Goal: Task Accomplishment & Management: Use online tool/utility

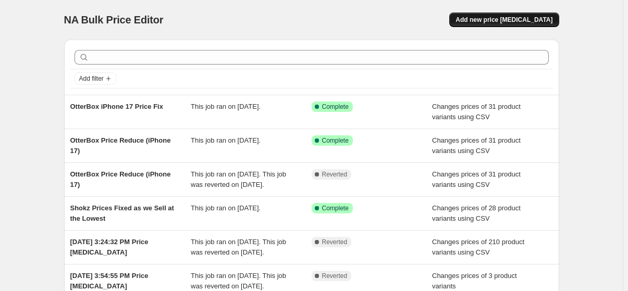
click at [520, 20] on span "Add new price [MEDICAL_DATA]" at bounding box center [503, 20] width 97 height 8
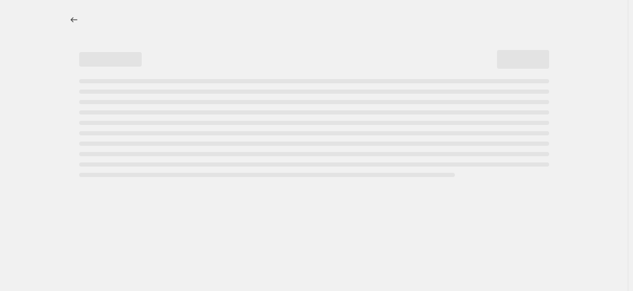
select select "percentage"
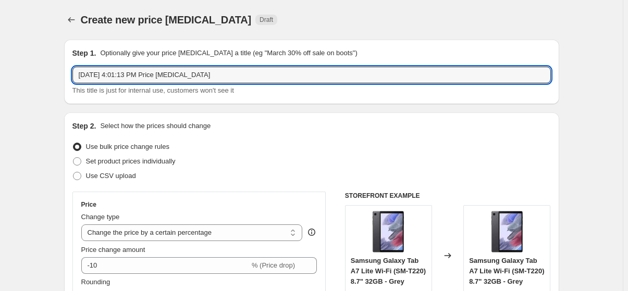
drag, startPoint x: 275, startPoint y: 69, endPoint x: 56, endPoint y: 67, distance: 218.8
type input "Shokz Price (Weekend Drop)"
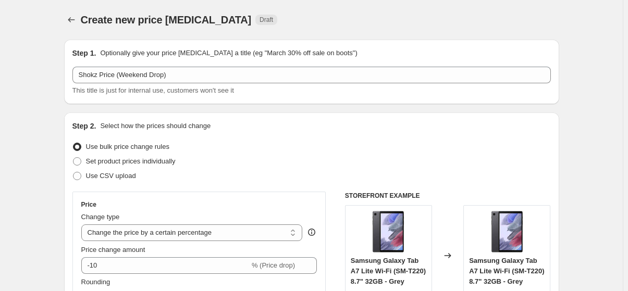
click at [387, 31] on div "Create new price [MEDICAL_DATA]. This page is ready Create new price [MEDICAL_D…" at bounding box center [311, 20] width 495 height 40
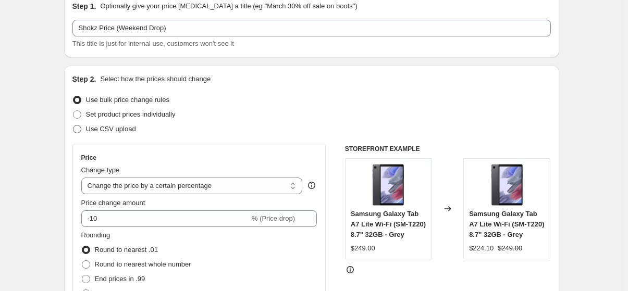
click at [88, 127] on label "Use CSV upload" at bounding box center [104, 129] width 64 height 15
click at [73, 126] on input "Use CSV upload" at bounding box center [73, 125] width 1 height 1
radio input "true"
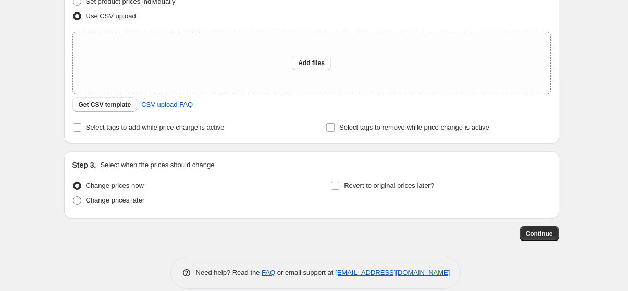
scroll to position [173, 0]
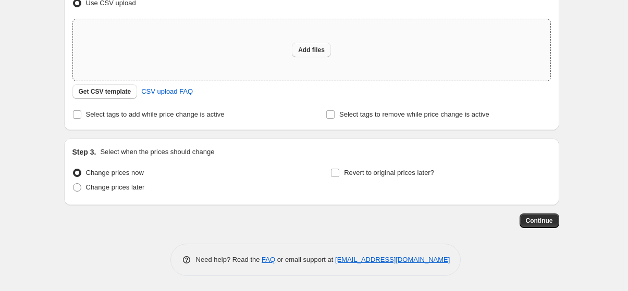
click at [307, 49] on span "Add files" at bounding box center [311, 50] width 27 height 8
type input "C:\fakepath\Shokz Price (Weekend Drop).xlsx"
click at [313, 43] on button "Add files" at bounding box center [311, 50] width 39 height 15
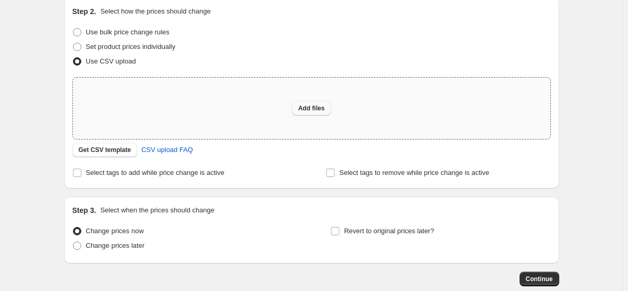
scroll to position [31, 0]
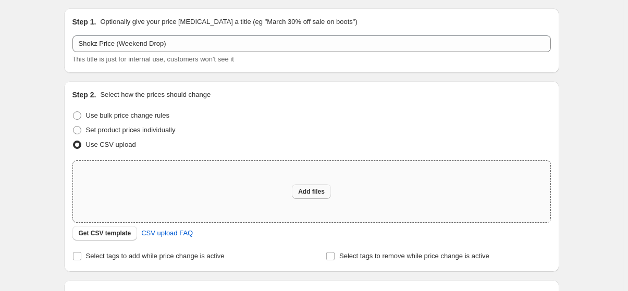
type input "C:\fakepath\Shokz Prices (Weekend Drop).csv"
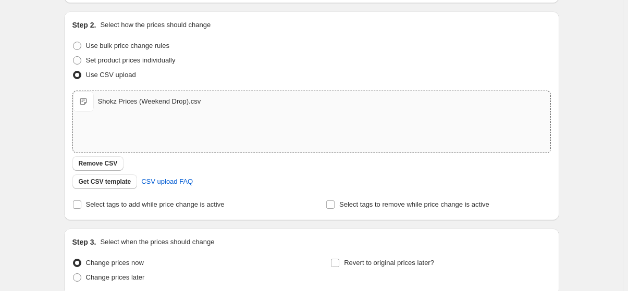
scroll to position [173, 0]
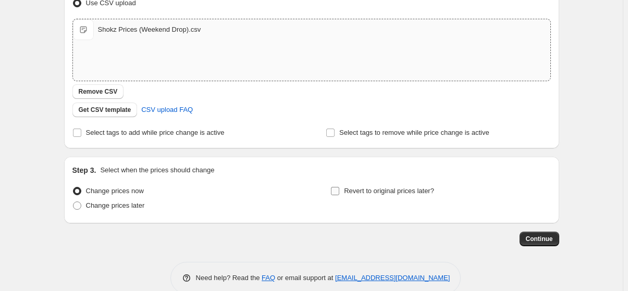
click at [339, 189] on input "Revert to original prices later?" at bounding box center [335, 191] width 8 height 8
checkbox input "true"
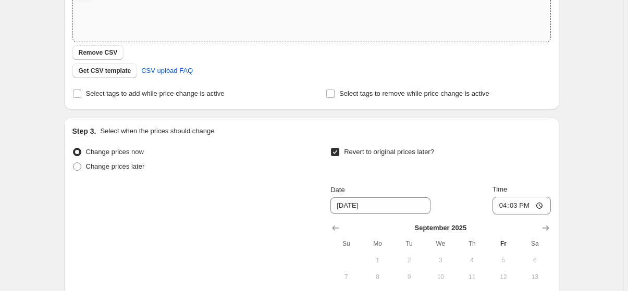
scroll to position [315, 0]
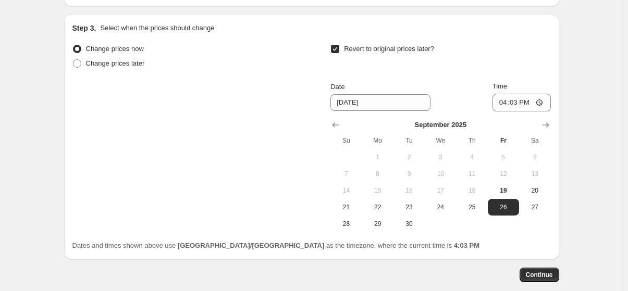
click at [439, 67] on div "Revert to original prices later?" at bounding box center [440, 57] width 220 height 31
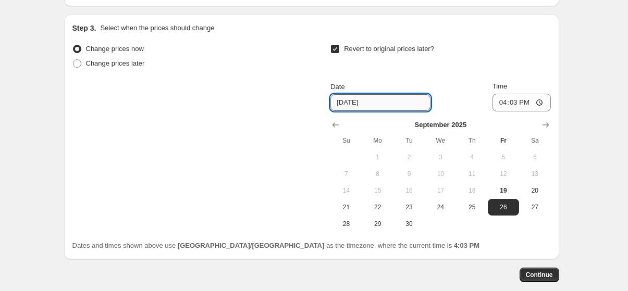
click at [401, 103] on input "[DATE]" at bounding box center [380, 102] width 100 height 17
click at [354, 106] on input "[DATE]" at bounding box center [380, 102] width 100 height 17
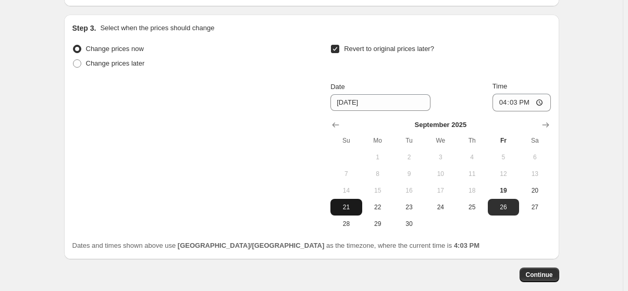
click at [353, 204] on span "21" at bounding box center [345, 207] width 23 height 8
type input "[DATE]"
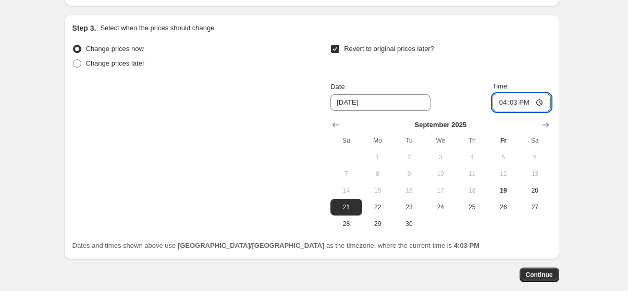
click at [543, 105] on input "16:03" at bounding box center [521, 103] width 58 height 18
type input "19:30"
click at [520, 55] on div "Revert to original prices later?" at bounding box center [440, 57] width 220 height 31
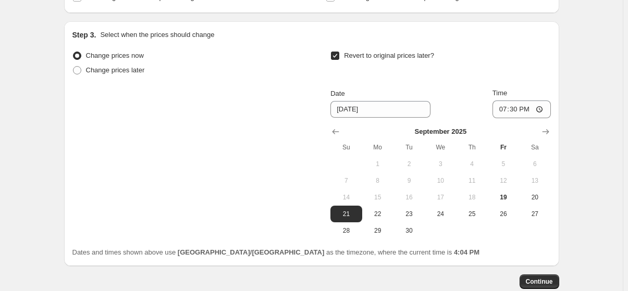
scroll to position [331, 0]
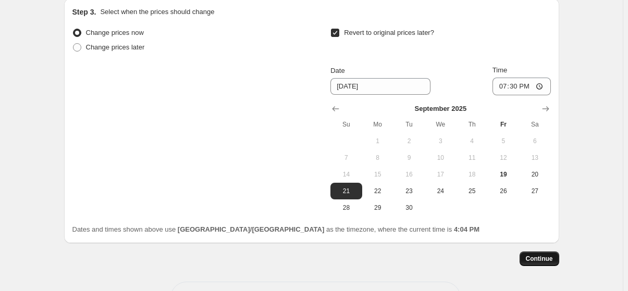
click at [548, 260] on span "Continue" at bounding box center [539, 259] width 27 height 8
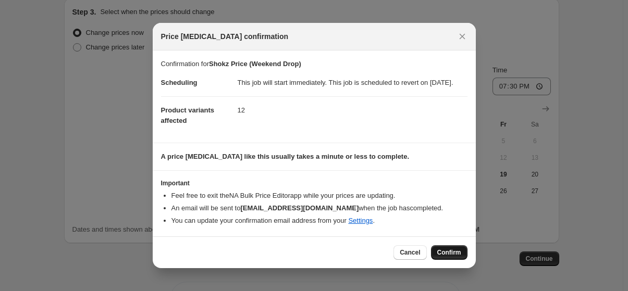
click at [448, 257] on span "Confirm" at bounding box center [449, 252] width 24 height 8
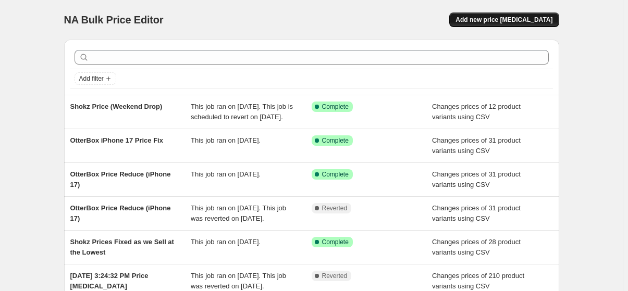
click at [510, 16] on span "Add new price [MEDICAL_DATA]" at bounding box center [503, 20] width 97 height 8
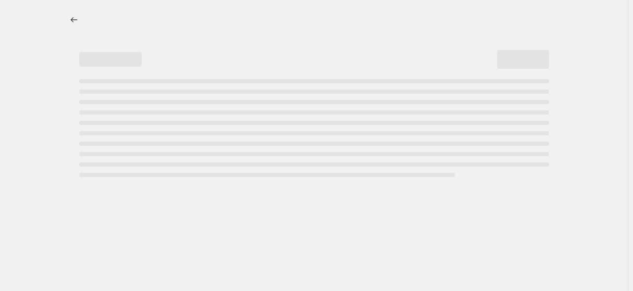
select select "percentage"
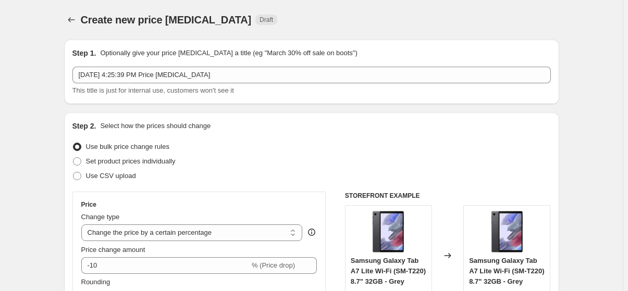
click at [243, 65] on div "Step 1. Optionally give your price [MEDICAL_DATA] a title (eg "March 30% off sa…" at bounding box center [311, 72] width 478 height 48
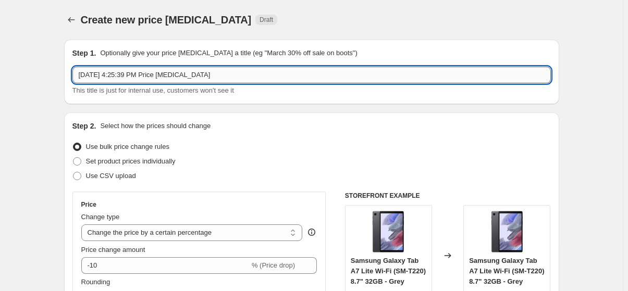
click at [239, 76] on input "[DATE] 4:25:39 PM Price [MEDICAL_DATA]" at bounding box center [311, 75] width 478 height 17
click at [239, 76] on input "Sep 19, 2025, 4:25:39 PM Price change job" at bounding box center [311, 75] width 478 height 17
type input "a"
type input "Anda Seat (Weekend Drop)"
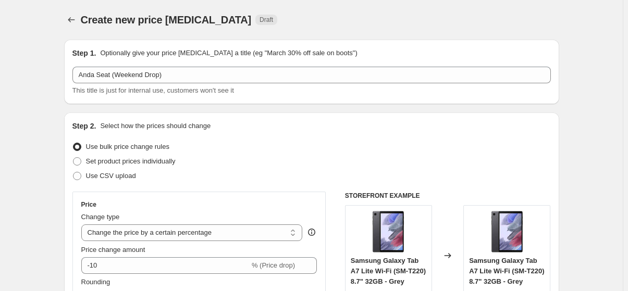
click at [396, 13] on div "Create new price change job Draft" at bounding box center [247, 20] width 333 height 15
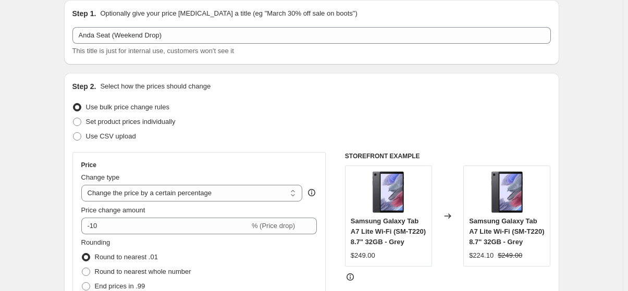
scroll to position [94, 0]
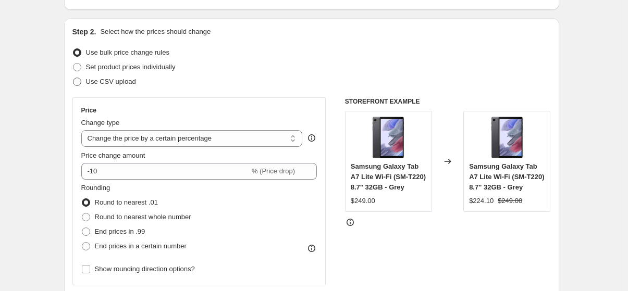
click at [107, 83] on span "Use CSV upload" at bounding box center [111, 82] width 50 height 8
click at [73, 78] on input "Use CSV upload" at bounding box center [73, 78] width 1 height 1
radio input "true"
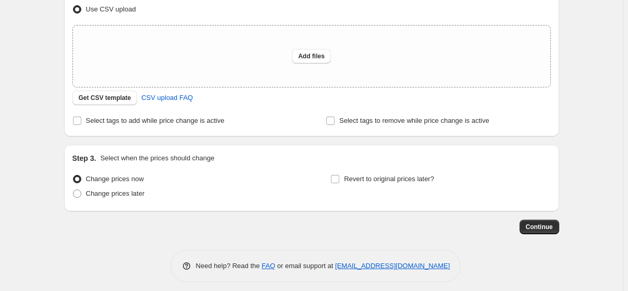
scroll to position [173, 0]
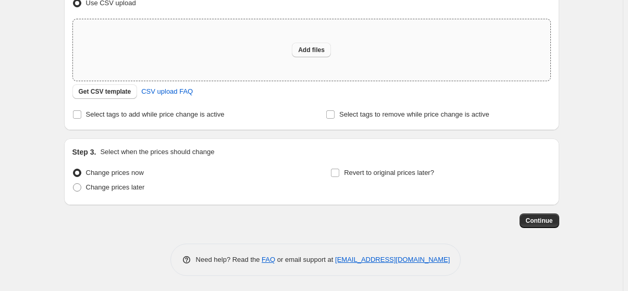
click at [315, 51] on span "Add files" at bounding box center [311, 50] width 27 height 8
type input "C:\fakepath\Anda Seat (Weekend Drop).csv"
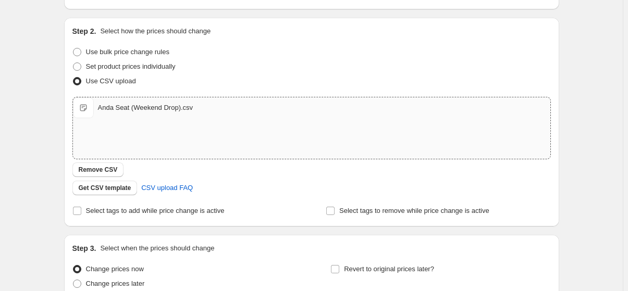
scroll to position [191, 0]
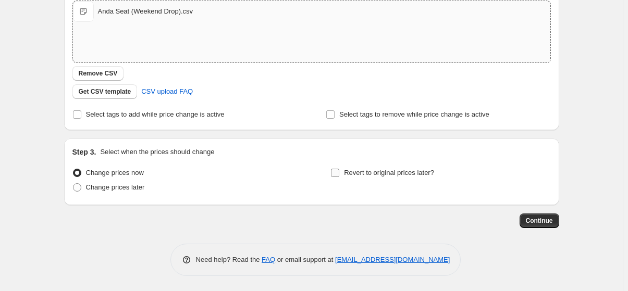
click at [339, 174] on input "Revert to original prices later?" at bounding box center [335, 173] width 8 height 8
checkbox input "true"
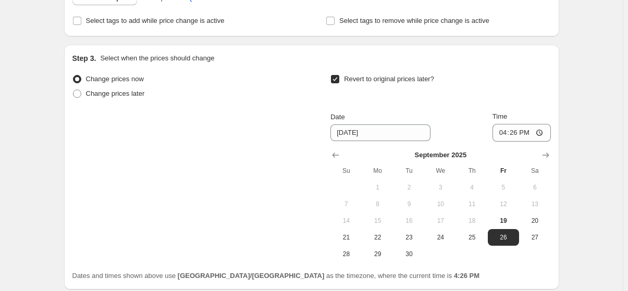
scroll to position [286, 0]
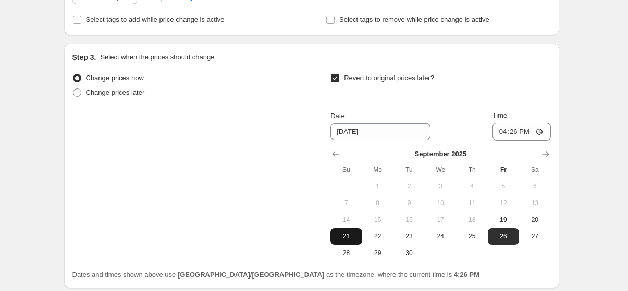
click at [354, 236] on span "21" at bounding box center [345, 236] width 23 height 8
type input "[DATE]"
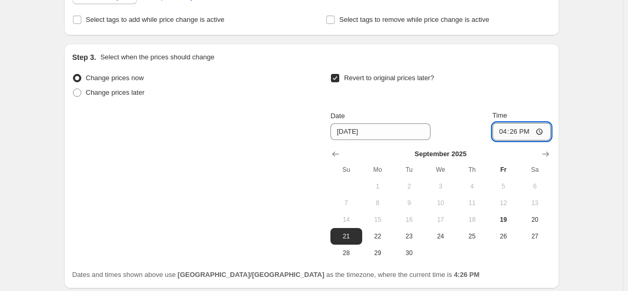
click at [516, 133] on input "16:26" at bounding box center [521, 132] width 58 height 18
click at [527, 132] on input "16:26" at bounding box center [521, 132] width 58 height 18
click at [543, 127] on input "16:26" at bounding box center [521, 132] width 58 height 18
type input "19:30"
click at [469, 101] on div "Revert to original prices later?" at bounding box center [440, 86] width 220 height 31
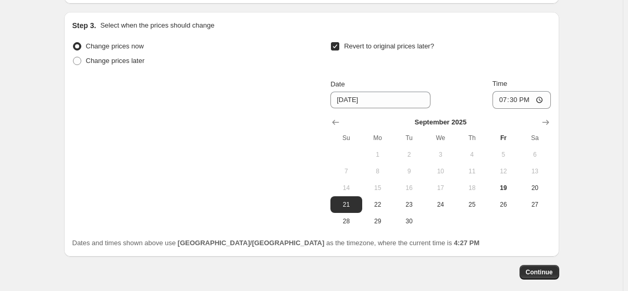
scroll to position [369, 0]
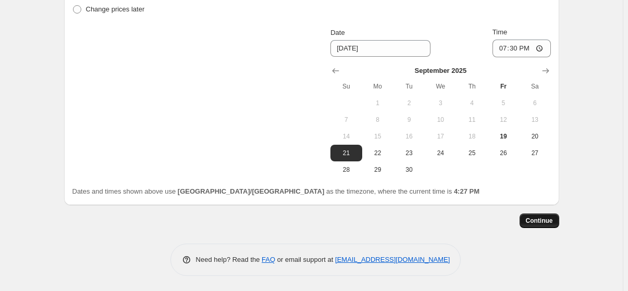
click at [541, 219] on span "Continue" at bounding box center [539, 221] width 27 height 8
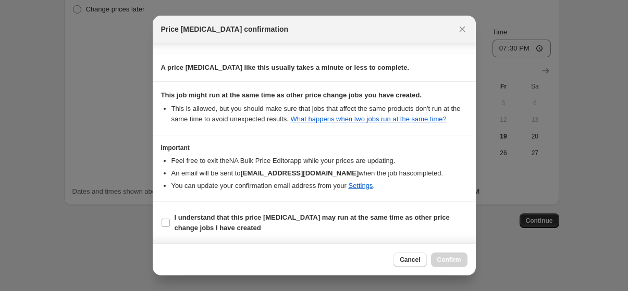
scroll to position [91, 0]
click at [170, 218] on span ":r24:" at bounding box center [165, 222] width 9 height 9
click at [170, 219] on input "I understand that this price change job may run at the same time as other price…" at bounding box center [165, 223] width 8 height 8
checkbox input "true"
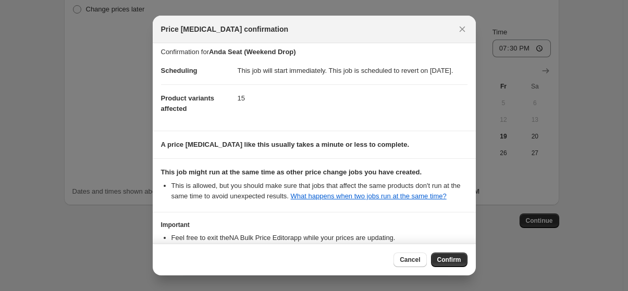
scroll to position [0, 0]
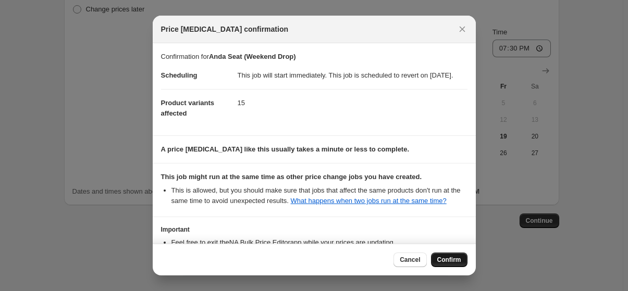
click at [449, 256] on span "Confirm" at bounding box center [449, 260] width 24 height 8
